Goal: Transaction & Acquisition: Subscribe to service/newsletter

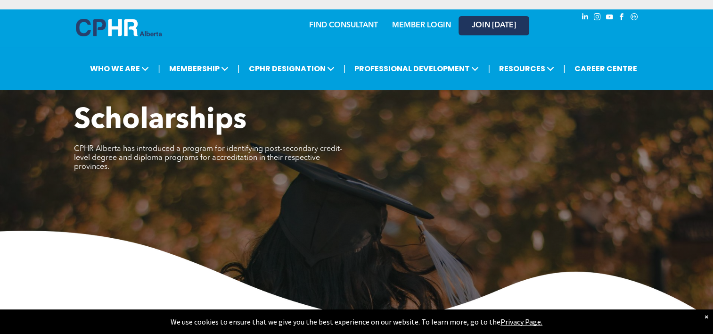
click at [499, 26] on span "JOIN [DATE]" at bounding box center [494, 25] width 44 height 9
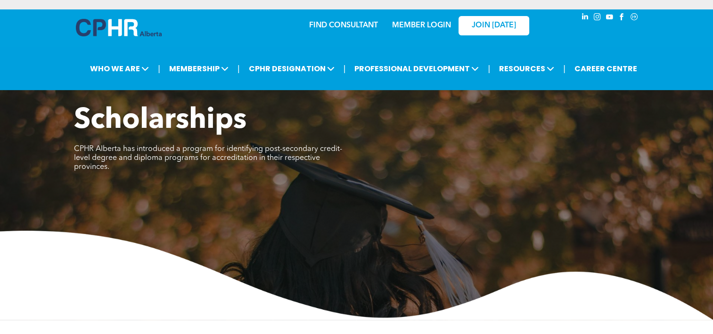
click at [429, 25] on link "MEMBER LOGIN" at bounding box center [421, 26] width 59 height 8
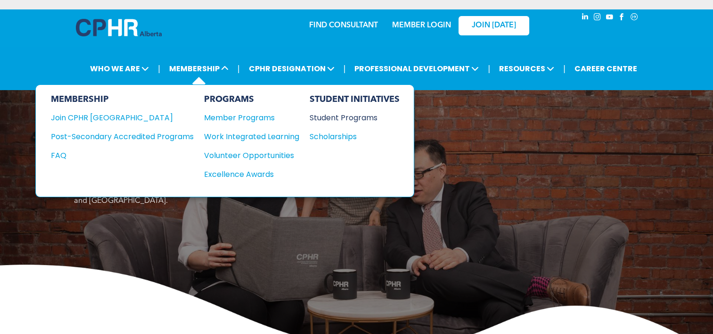
click at [359, 116] on div "Student Programs" at bounding box center [350, 118] width 81 height 12
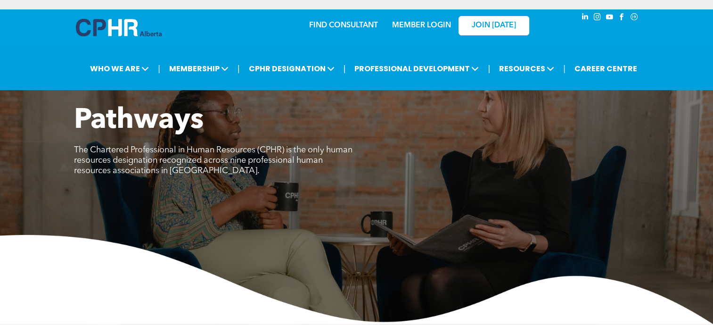
click at [434, 24] on link "MEMBER LOGIN" at bounding box center [421, 26] width 59 height 8
click at [487, 24] on span "JOIN [DATE]" at bounding box center [494, 25] width 44 height 9
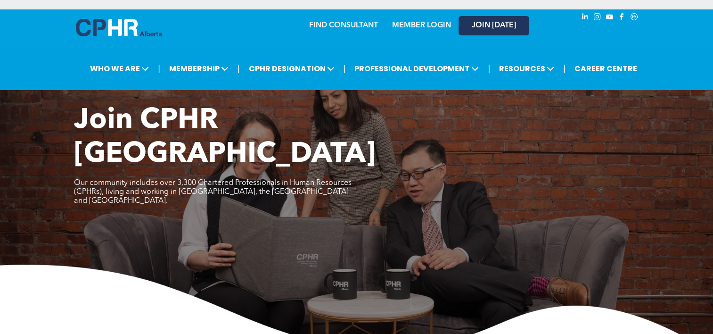
click at [475, 21] on span "JOIN [DATE]" at bounding box center [494, 25] width 44 height 9
click at [430, 29] on link "MEMBER LOGIN" at bounding box center [421, 26] width 59 height 8
click at [421, 26] on link "MEMBER LOGIN" at bounding box center [421, 26] width 59 height 8
click at [411, 28] on link "MEMBER LOGIN" at bounding box center [421, 26] width 59 height 8
